Goal: Task Accomplishment & Management: Use online tool/utility

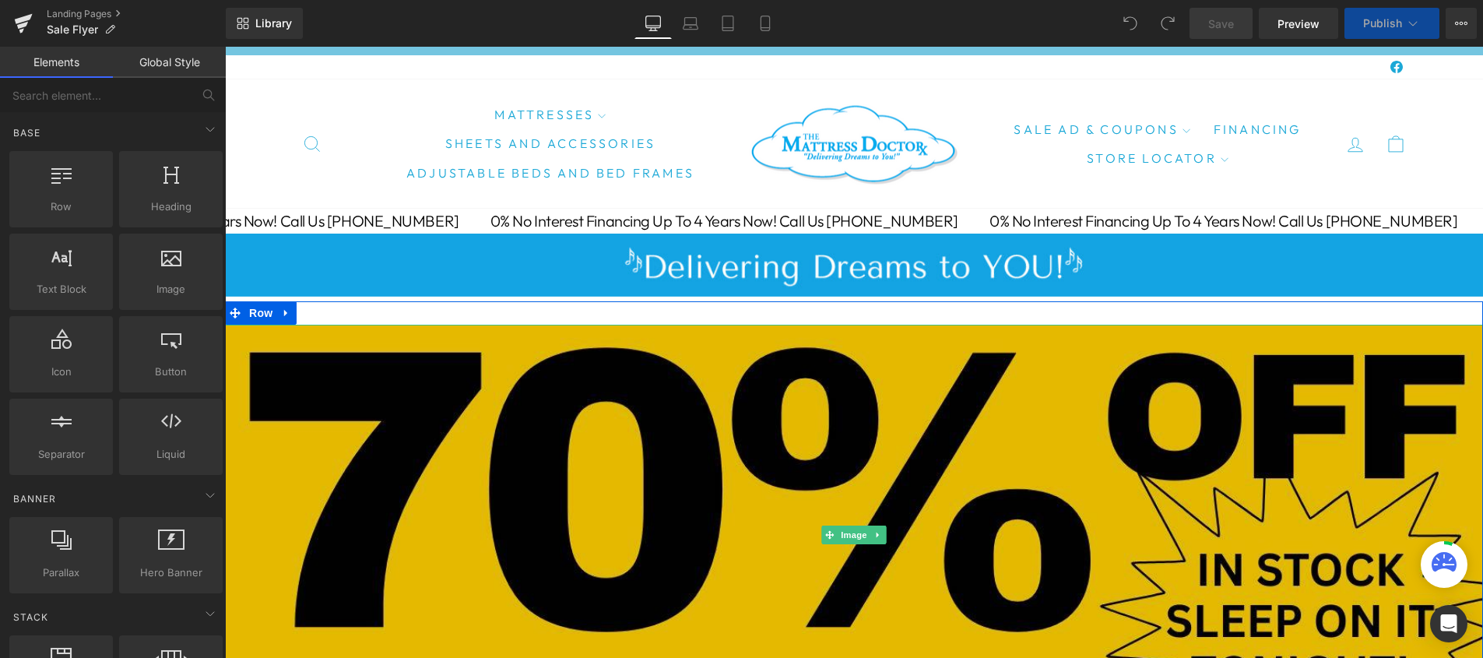
scroll to position [97, 0]
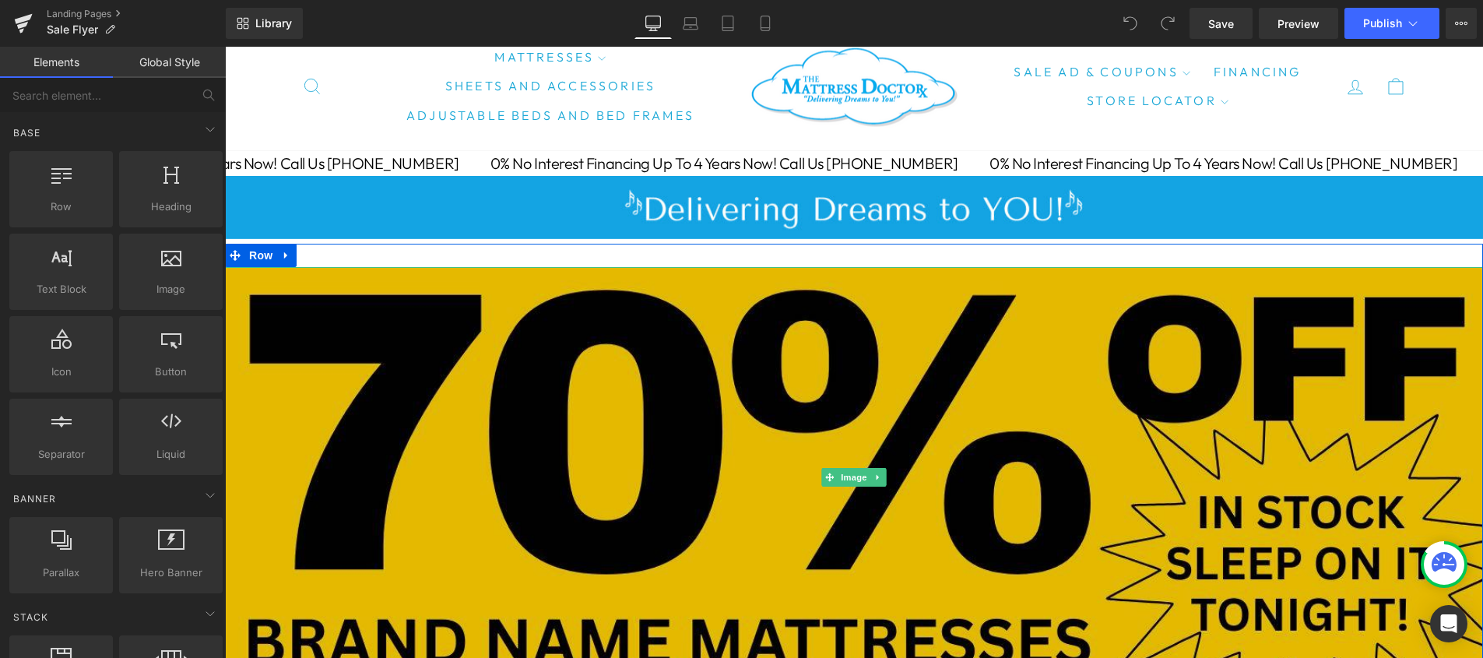
click at [665, 412] on img at bounding box center [854, 477] width 1258 height 420
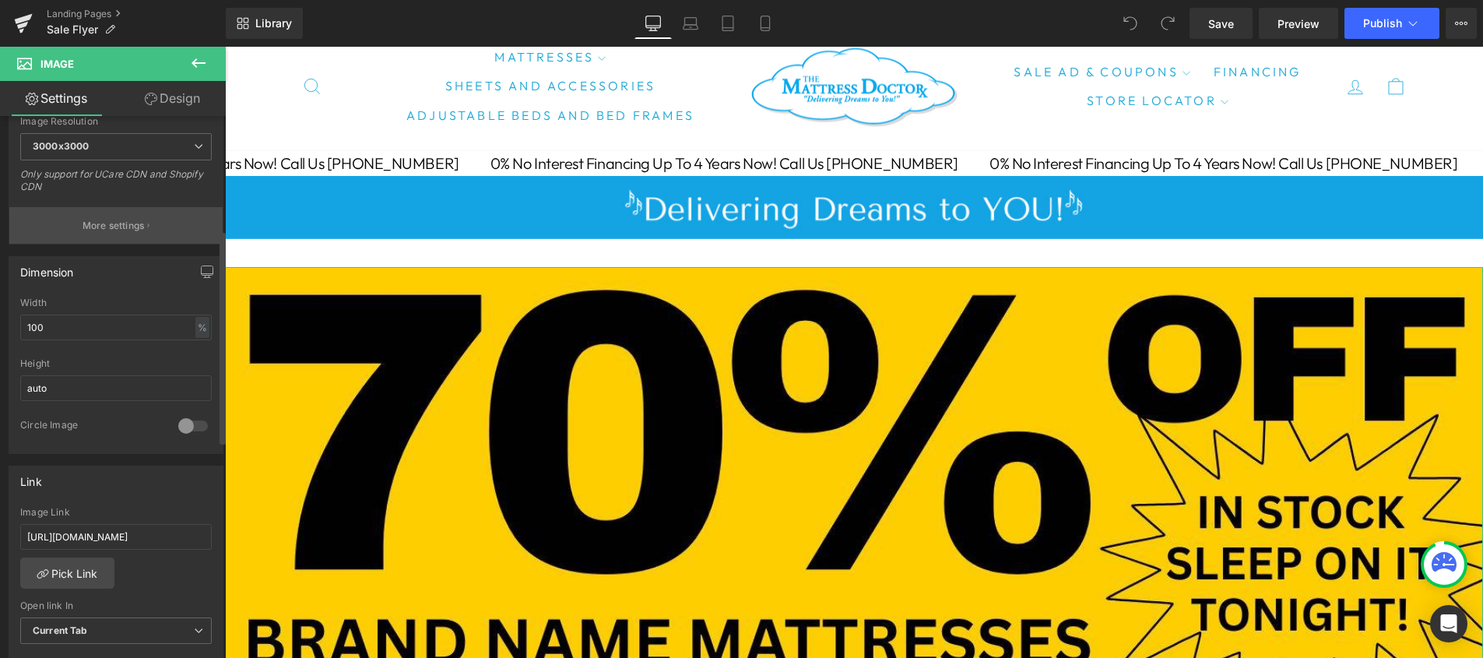
scroll to position [363, 0]
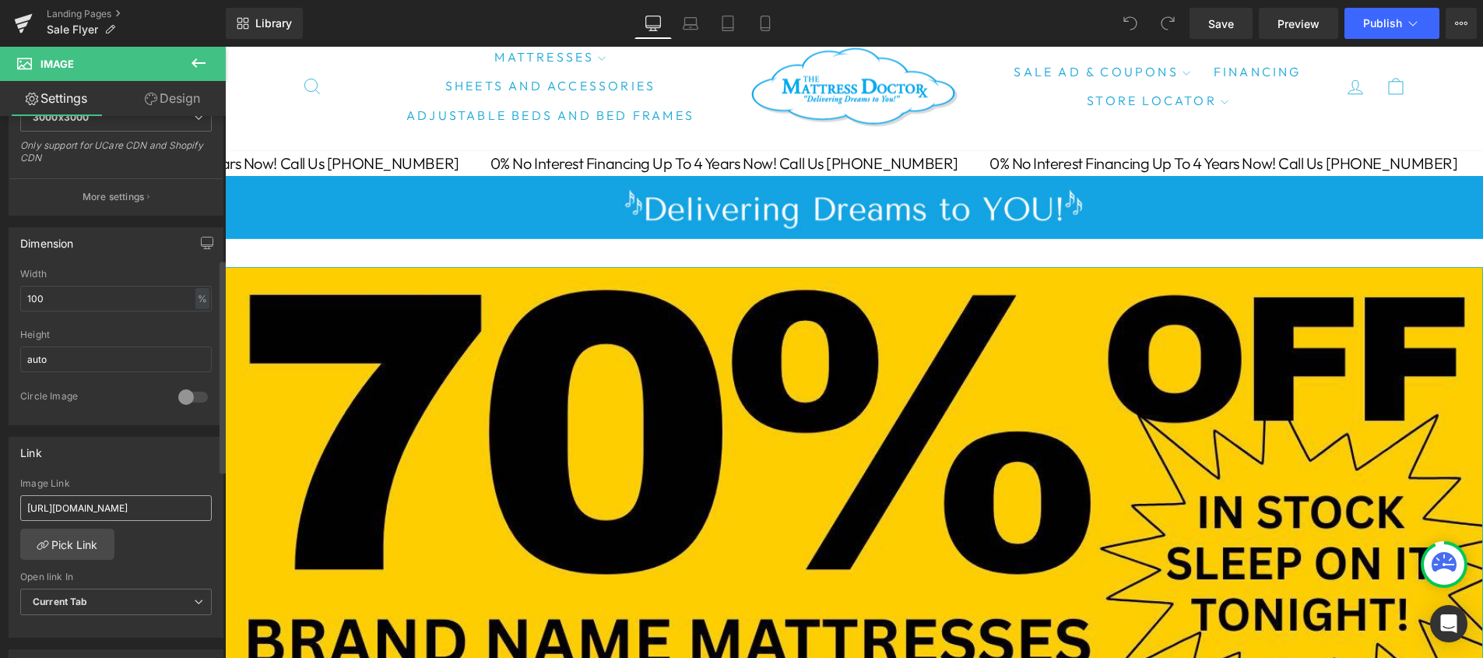
click at [185, 505] on input "[URL][DOMAIN_NAME]" at bounding box center [116, 508] width 192 height 26
click at [186, 506] on input "[URL][DOMAIN_NAME]" at bounding box center [116, 508] width 192 height 26
click at [86, 512] on input "text" at bounding box center [116, 508] width 192 height 26
click at [69, 508] on input "text" at bounding box center [116, 508] width 192 height 26
paste input "[URL][DOMAIN_NAME]"
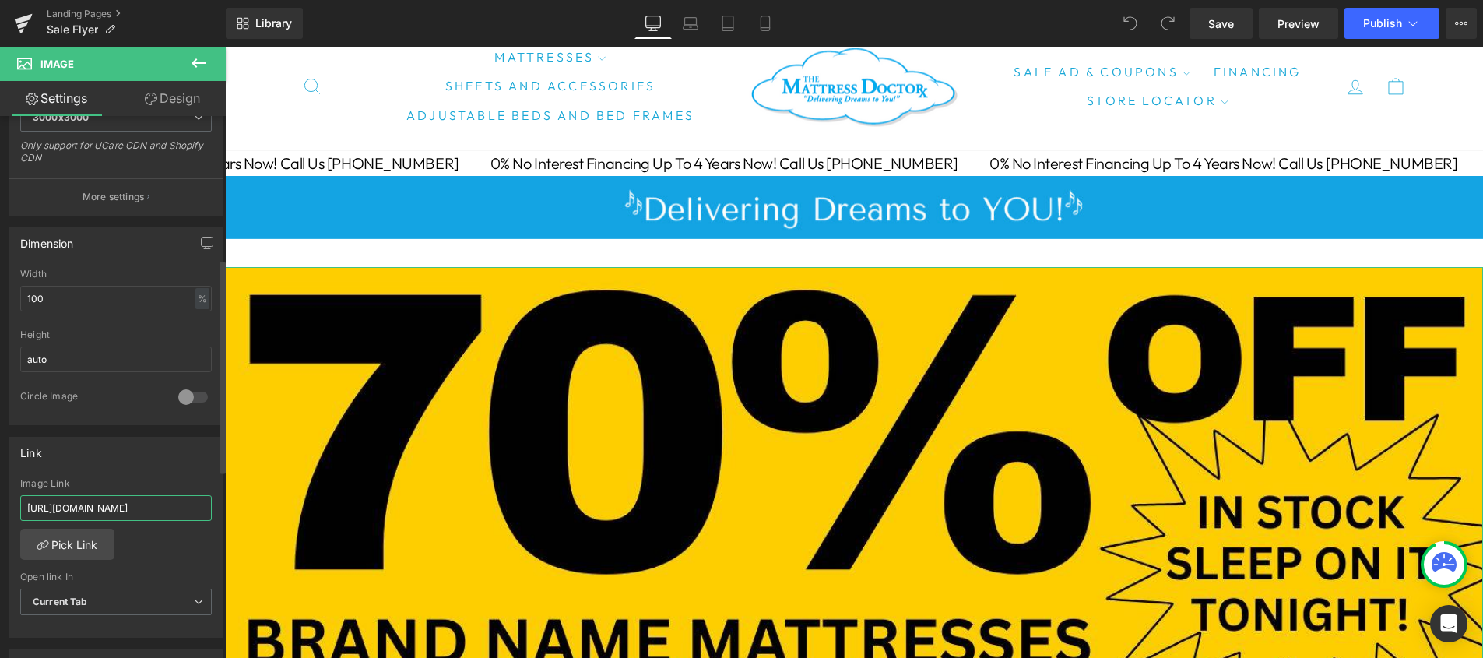
scroll to position [0, 107]
type input "[URL][DOMAIN_NAME]"
click at [1219, 22] on span "Save" at bounding box center [1222, 24] width 26 height 16
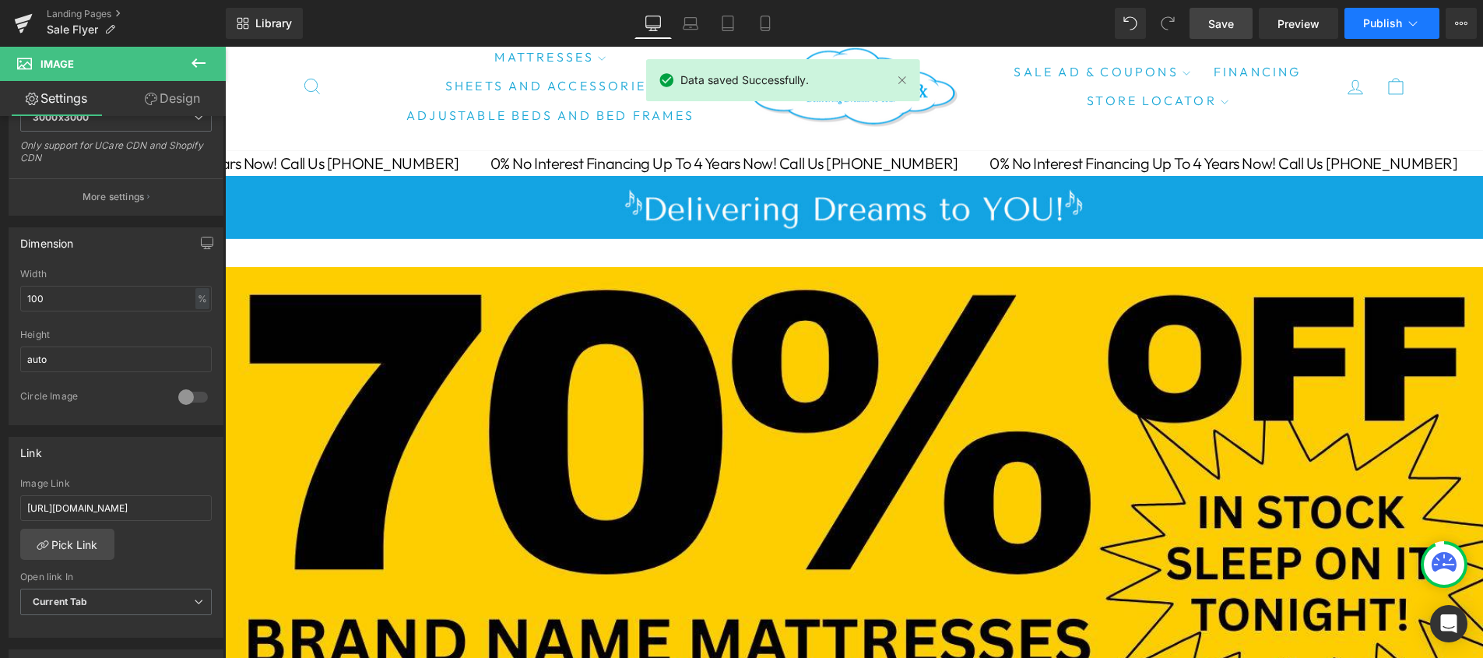
click at [1378, 22] on span "Publish" at bounding box center [1383, 23] width 39 height 12
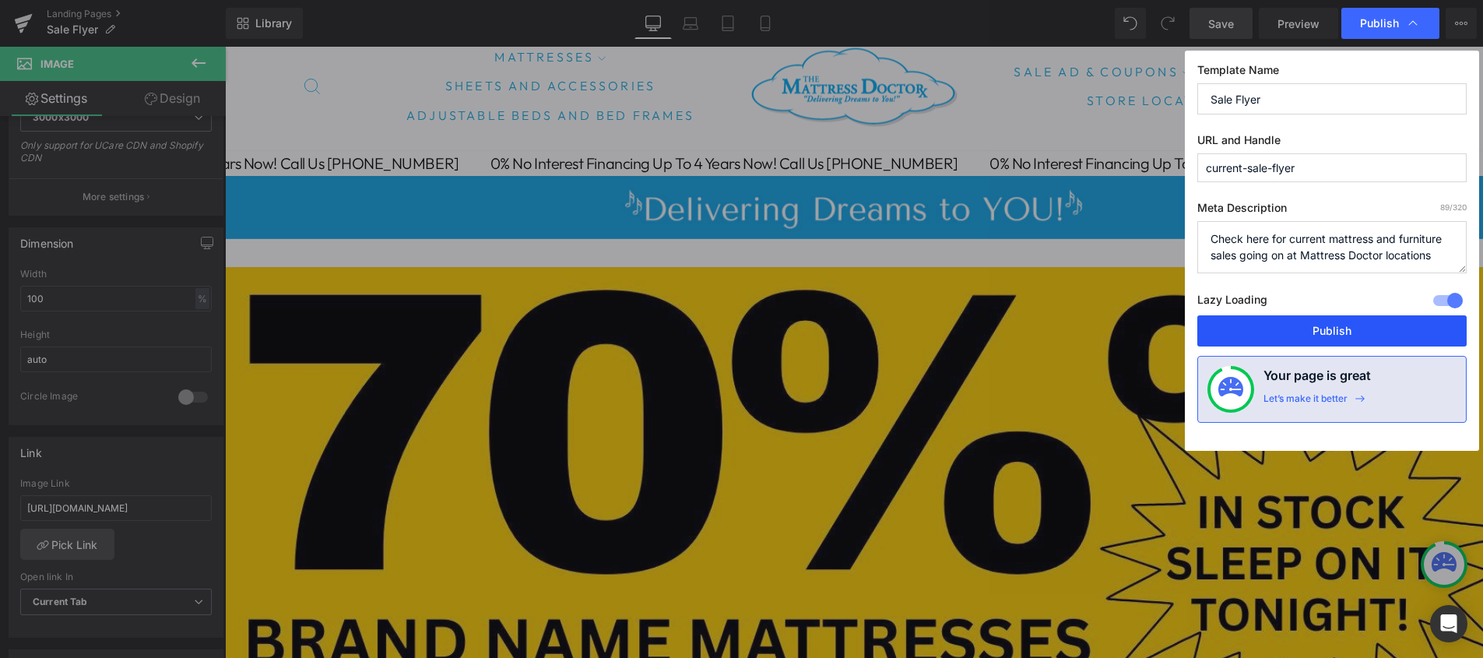
click at [1309, 330] on button "Publish" at bounding box center [1332, 330] width 269 height 31
